Goal: Information Seeking & Learning: Learn about a topic

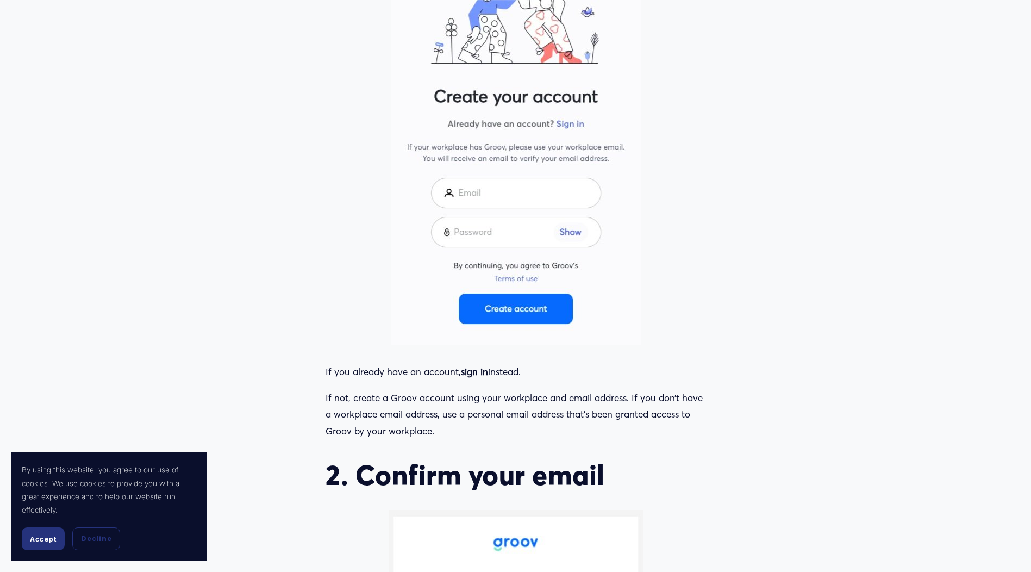
scroll to position [761, 0]
click at [39, 536] on span "Accept" at bounding box center [43, 539] width 27 height 8
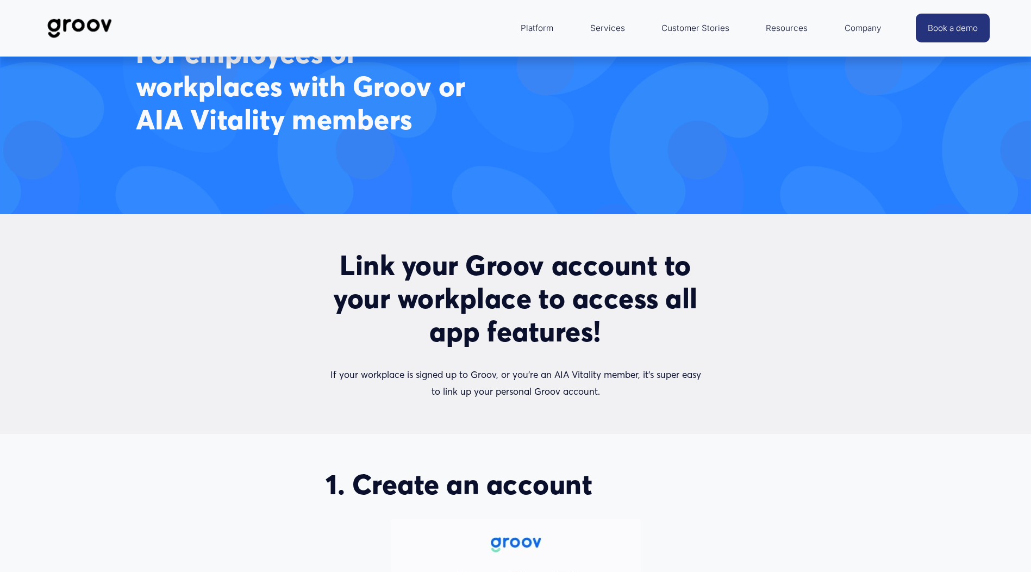
scroll to position [0, 0]
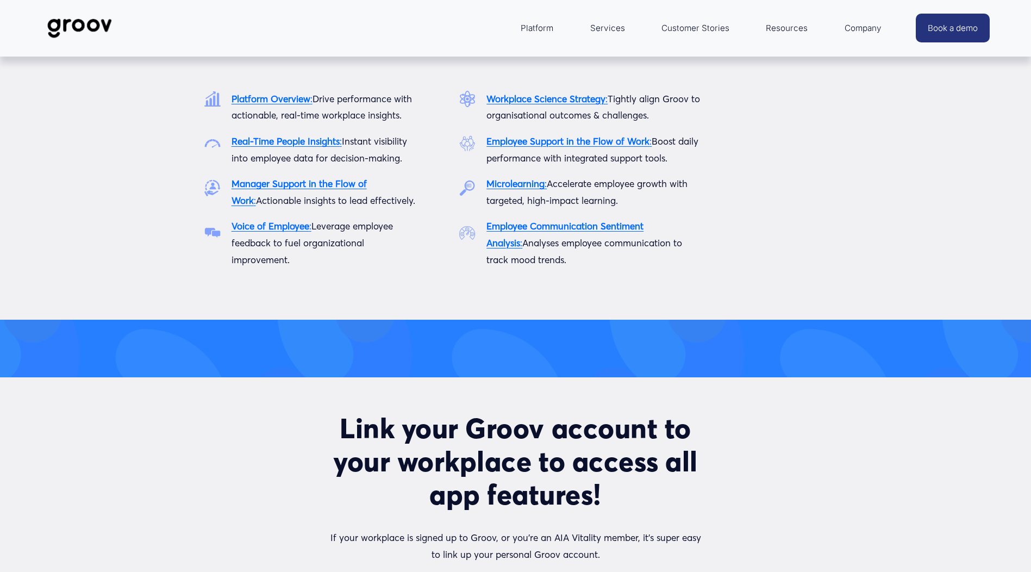
click at [528, 24] on span "Platform" at bounding box center [537, 28] width 33 height 15
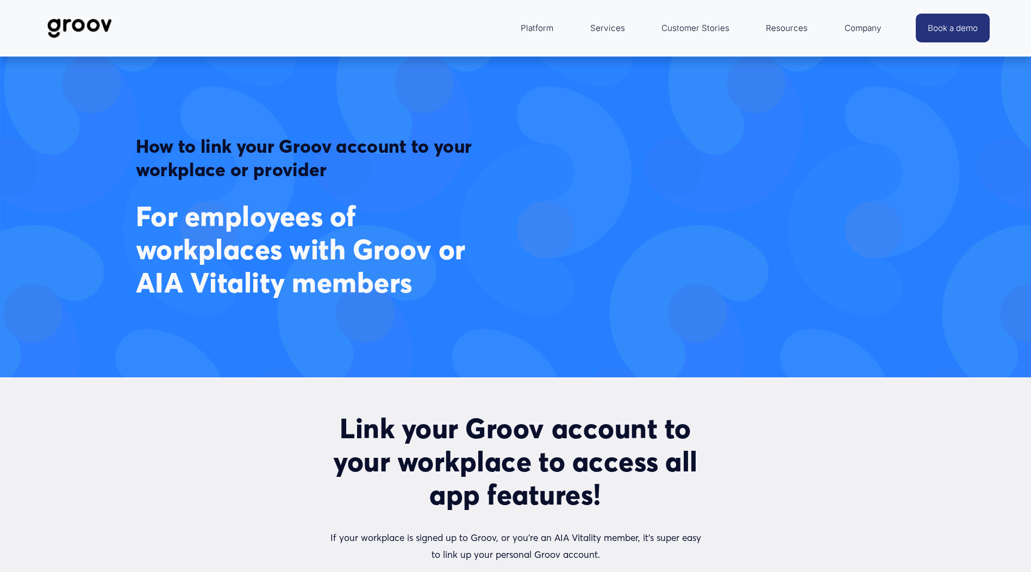
click at [614, 26] on link "Services" at bounding box center [608, 28] width 46 height 26
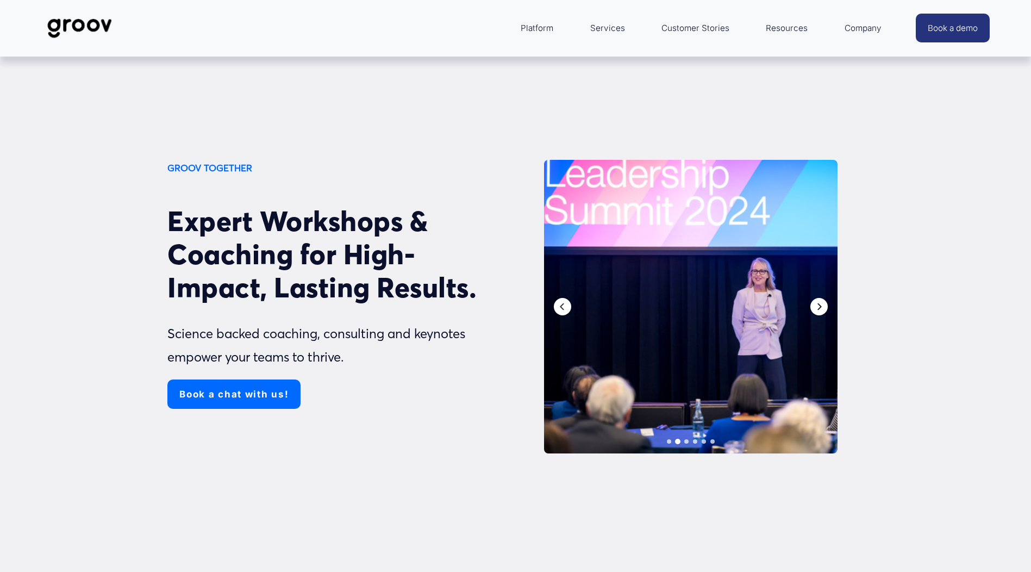
click at [822, 310] on icon "Next" at bounding box center [819, 306] width 9 height 9
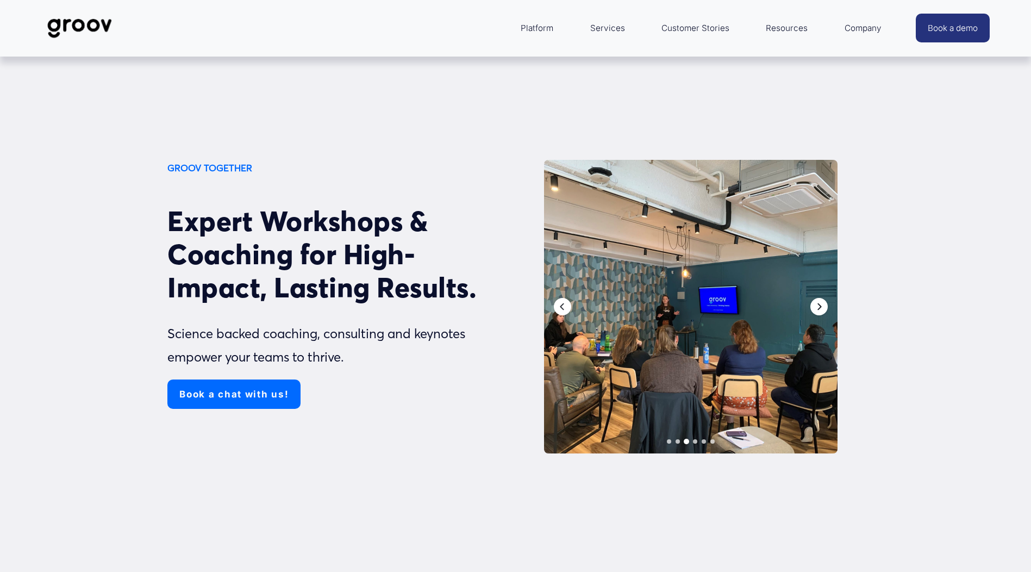
click at [820, 311] on div "Next" at bounding box center [818, 306] width 17 height 17
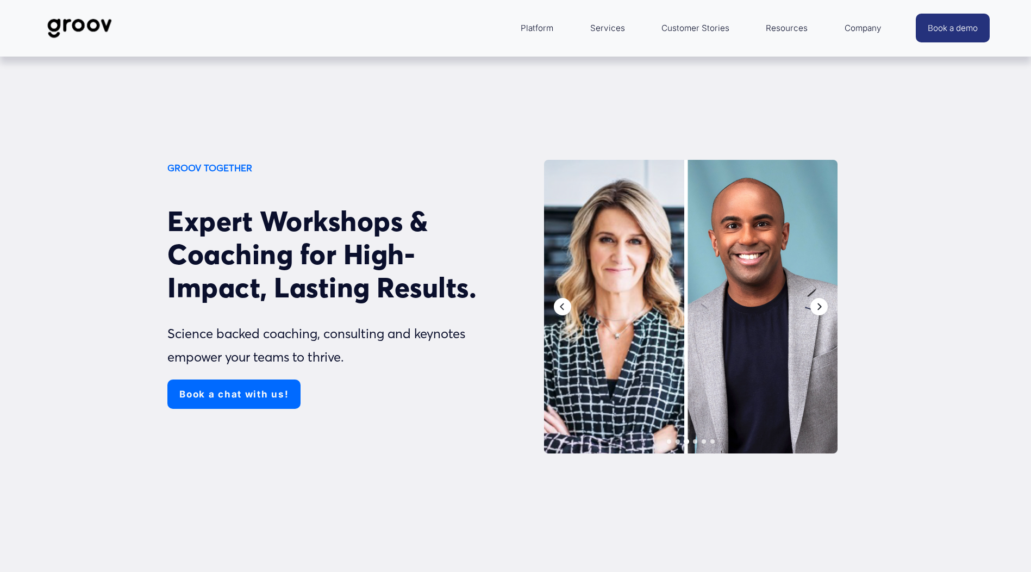
click at [816, 312] on div "Next" at bounding box center [818, 306] width 17 height 17
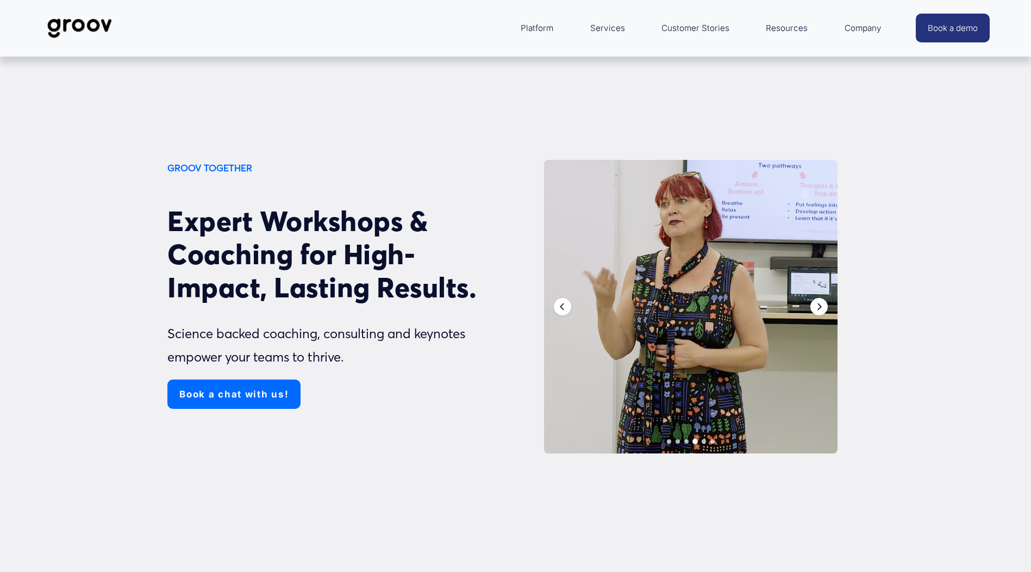
click at [816, 312] on div "Next" at bounding box center [818, 306] width 17 height 17
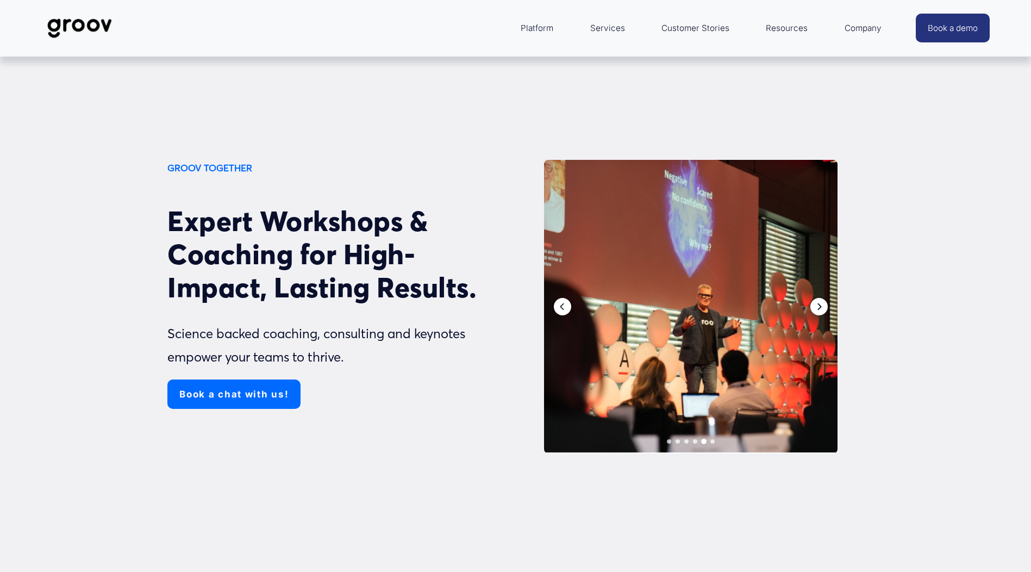
click at [816, 312] on div "Next" at bounding box center [818, 306] width 17 height 17
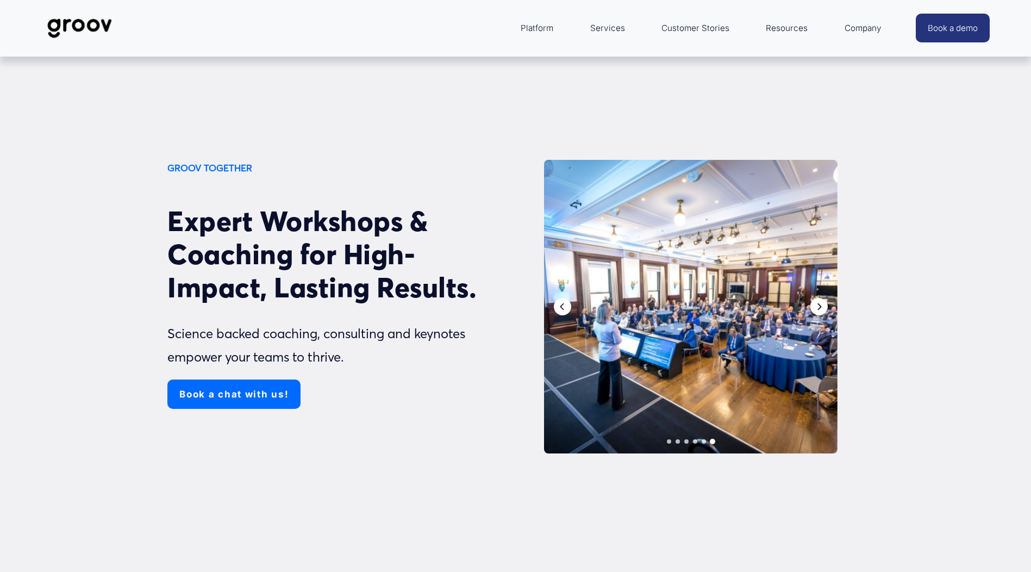
click at [816, 312] on div "Next" at bounding box center [818, 306] width 17 height 17
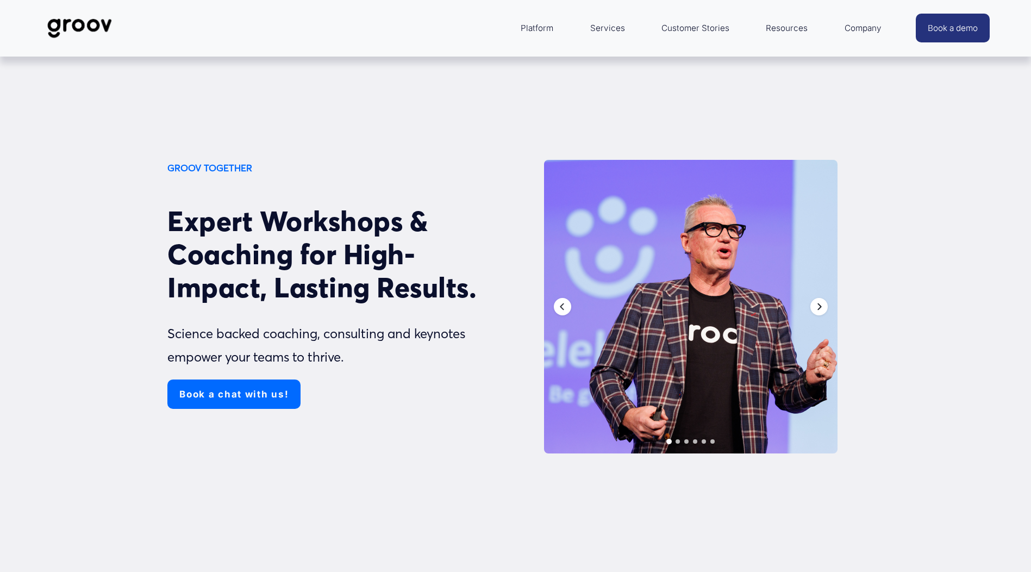
click at [816, 312] on div "Next" at bounding box center [818, 306] width 17 height 17
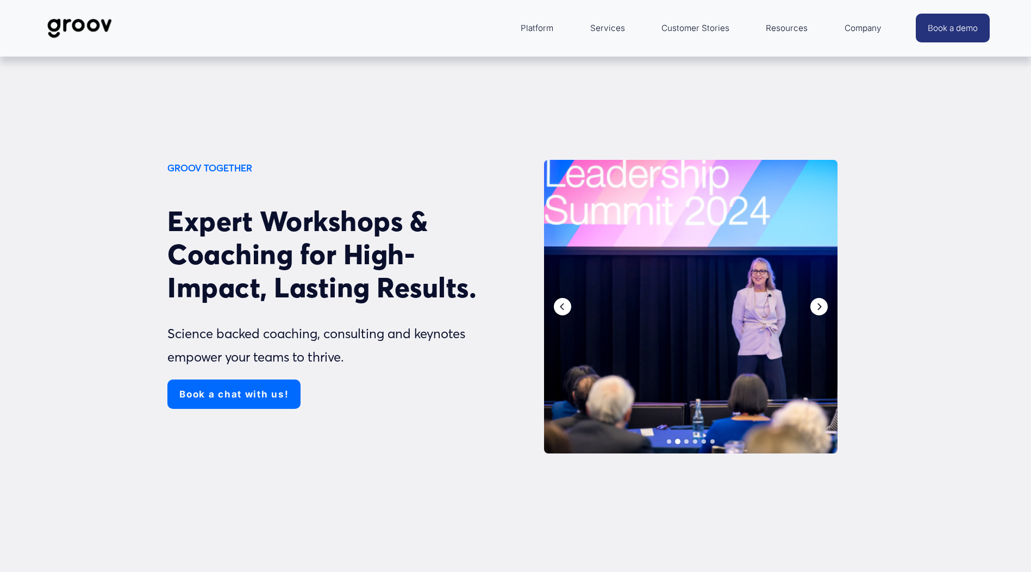
click at [817, 307] on icon "Next" at bounding box center [819, 306] width 9 height 9
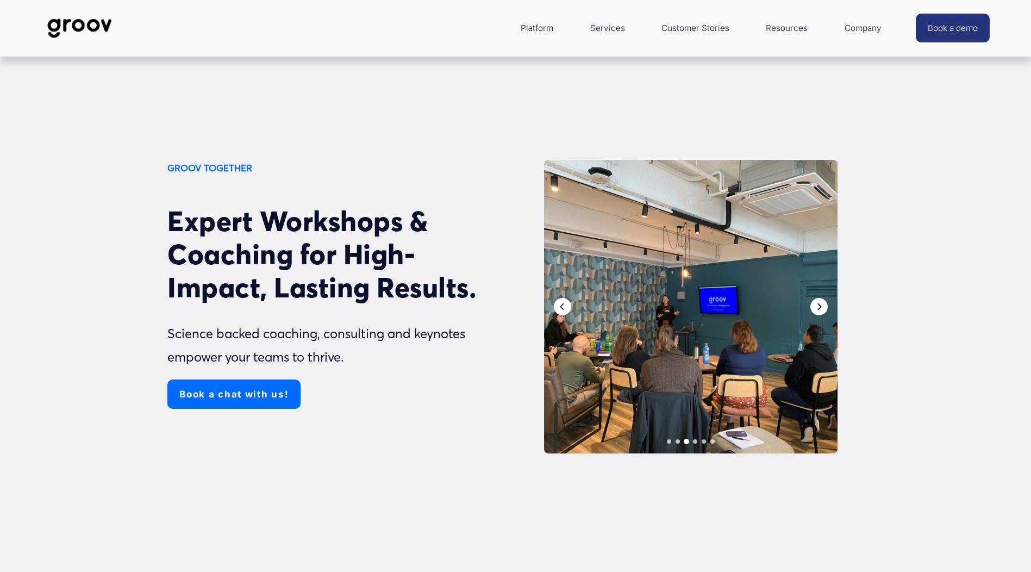
click at [817, 307] on icon "Next" at bounding box center [819, 306] width 9 height 9
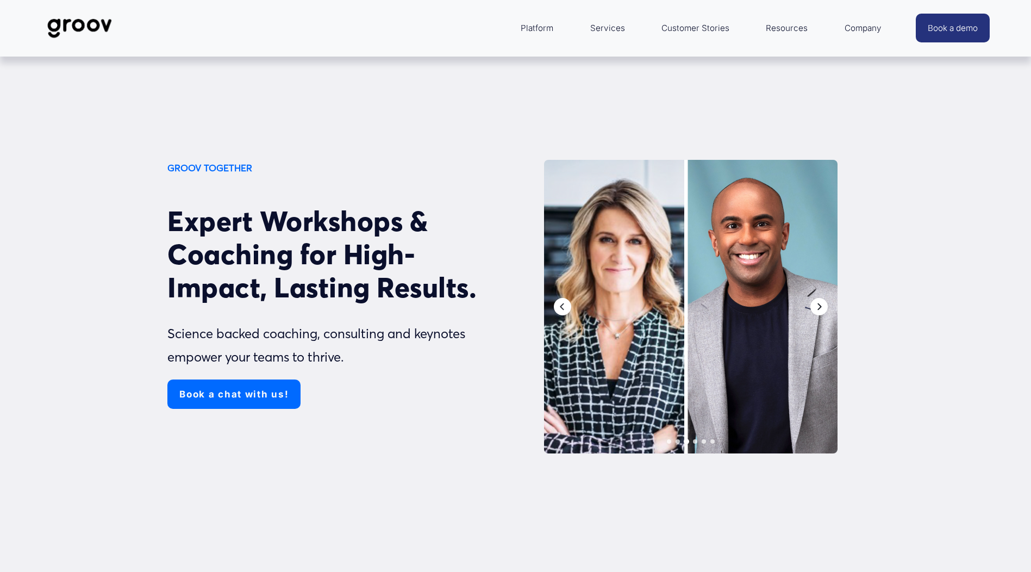
click at [817, 307] on icon "Next" at bounding box center [819, 306] width 9 height 9
click at [635, 287] on div at bounding box center [690, 306] width 293 height 293
click at [816, 312] on div "Next" at bounding box center [818, 306] width 17 height 17
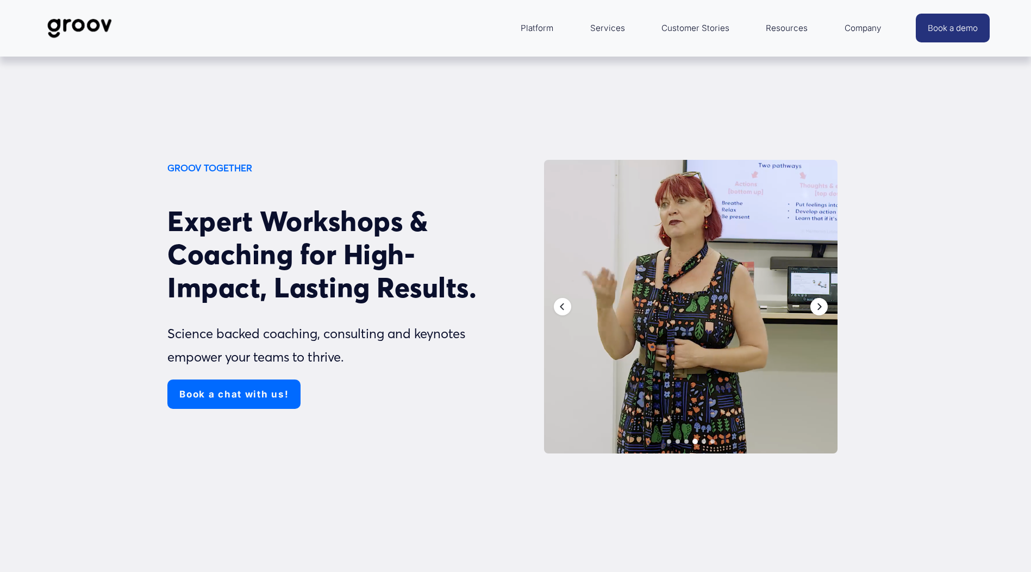
click at [816, 312] on div "Next" at bounding box center [818, 306] width 17 height 17
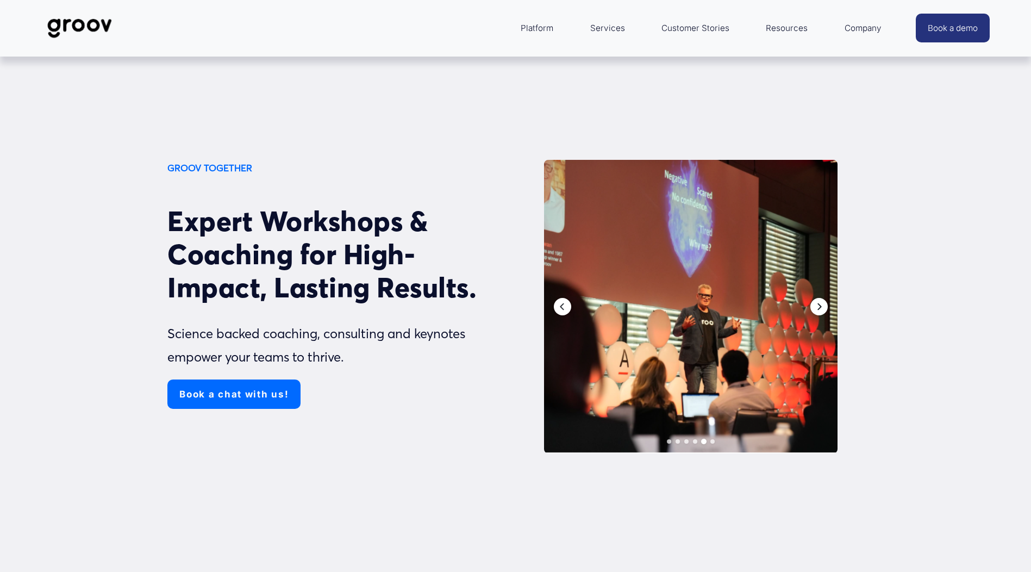
click at [816, 312] on div "Next" at bounding box center [818, 306] width 17 height 17
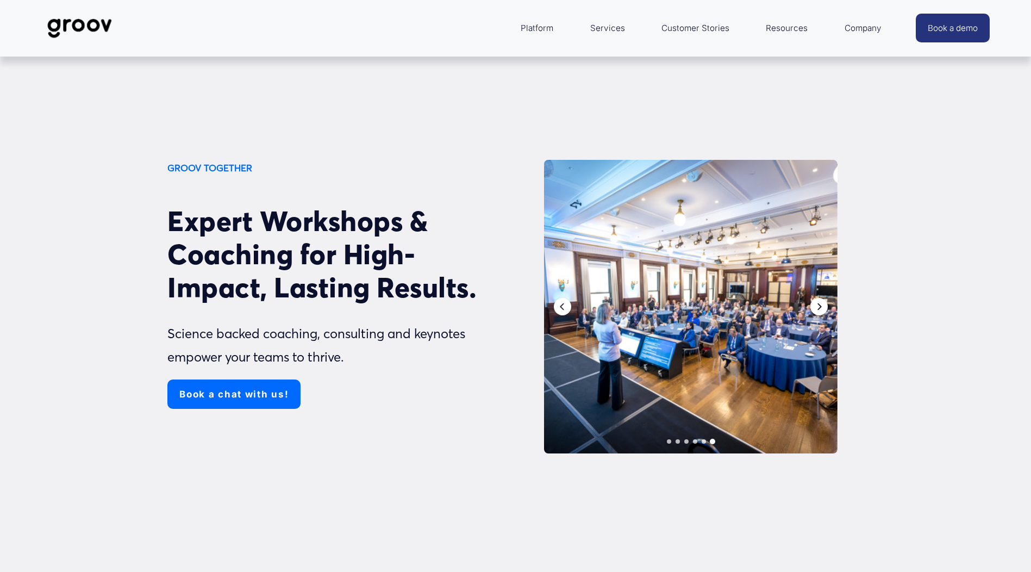
click at [816, 312] on div "Next" at bounding box center [818, 306] width 17 height 17
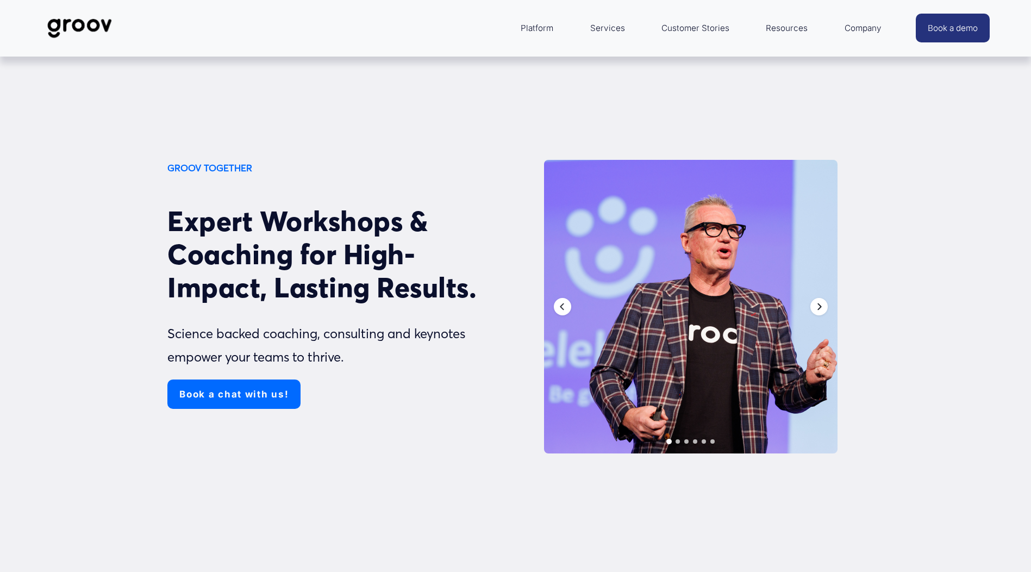
click at [816, 313] on div "Next" at bounding box center [818, 306] width 17 height 17
